Goal: Navigation & Orientation: Find specific page/section

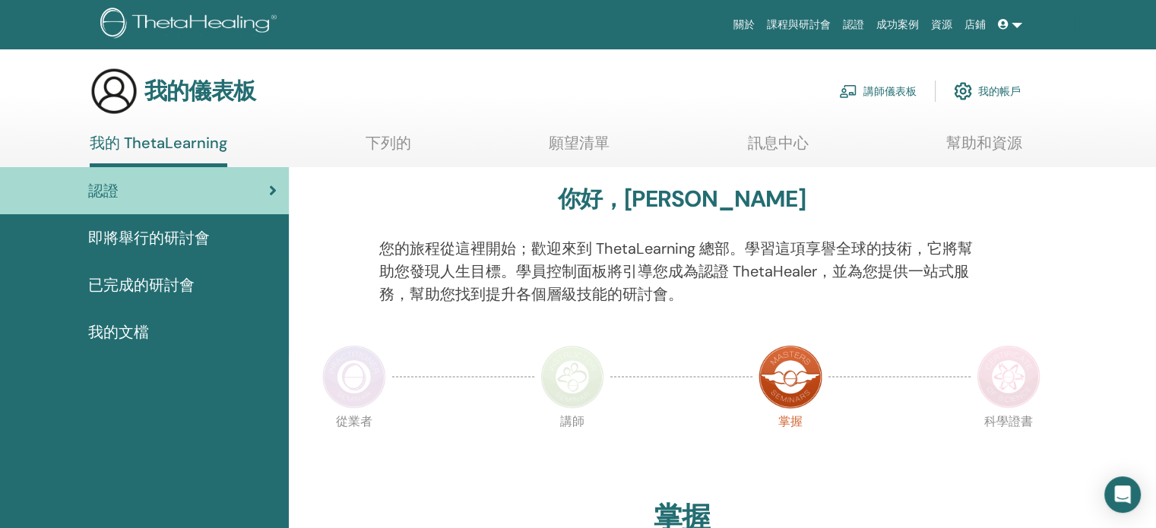
click at [175, 239] on font "即將舉行的研討會" at bounding box center [149, 238] width 122 height 20
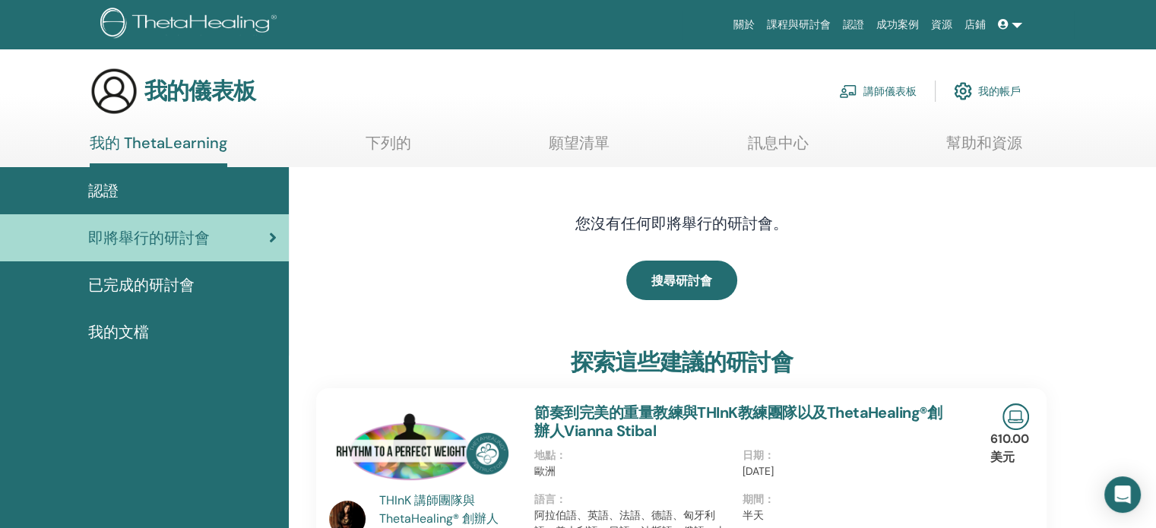
click at [143, 295] on span "已完成的研討會" at bounding box center [141, 285] width 106 height 23
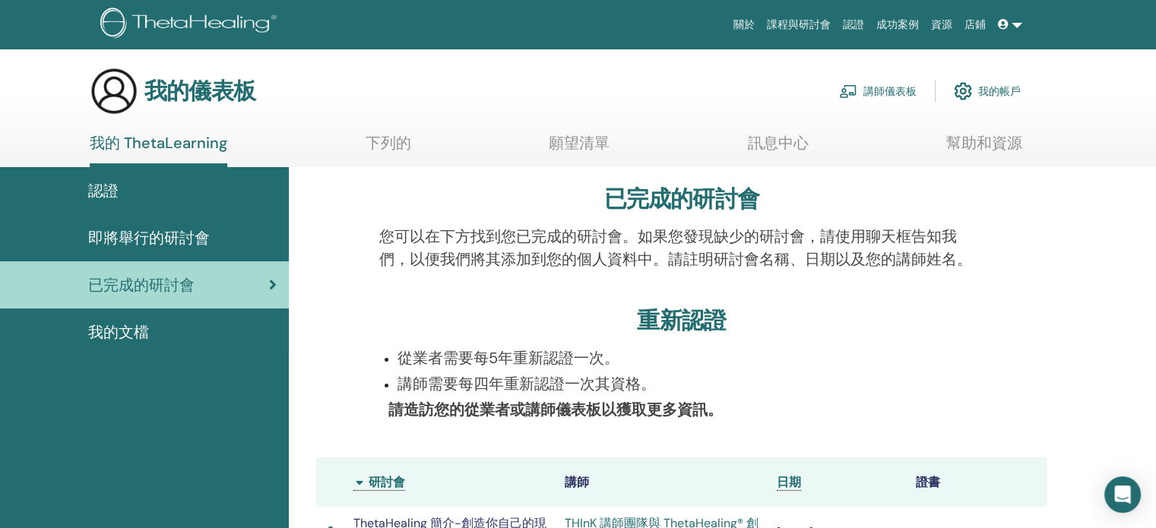
click at [895, 93] on font "講師儀表板" at bounding box center [889, 92] width 53 height 14
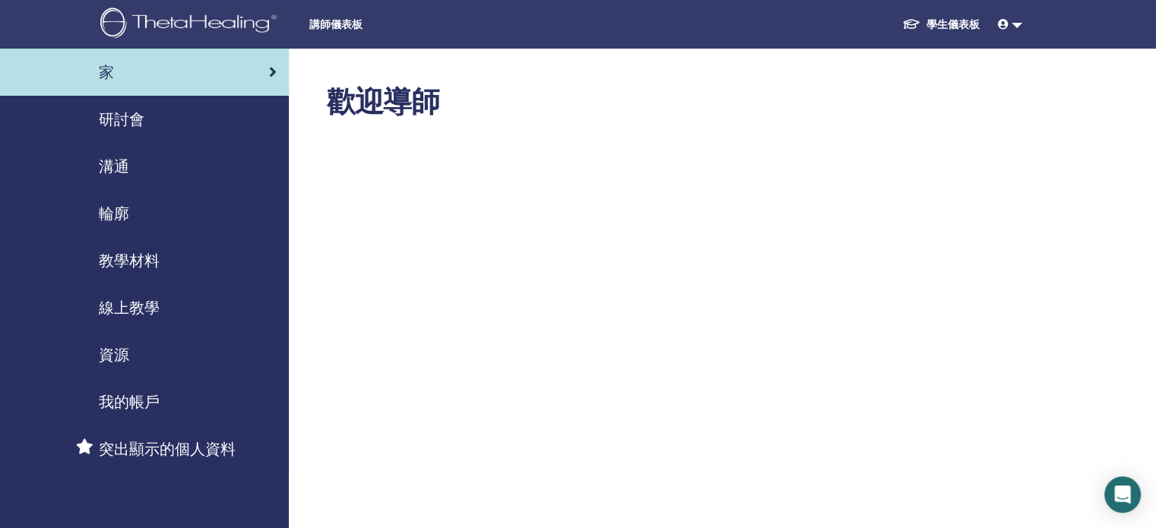
click at [107, 115] on font "研討會" at bounding box center [122, 119] width 46 height 20
